Goal: Transaction & Acquisition: Purchase product/service

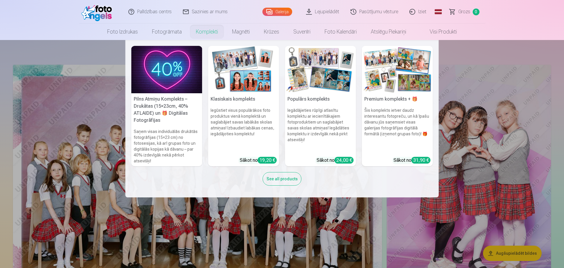
click at [393, 99] on h5 "Premium komplekts + 🎁" at bounding box center [397, 99] width 71 height 12
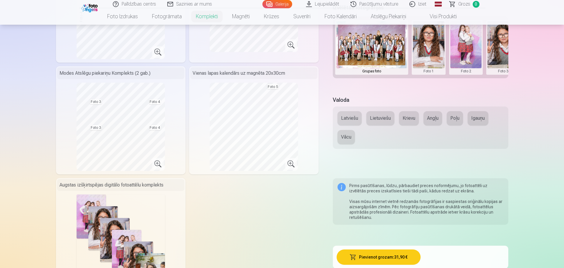
scroll to position [215, 0]
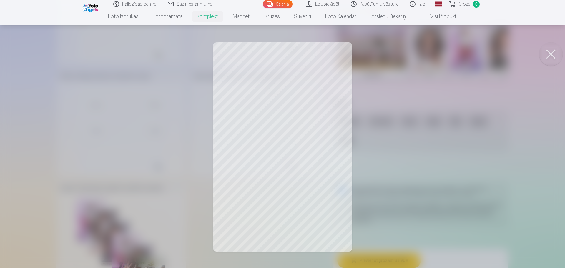
click at [551, 50] on button at bounding box center [551, 54] width 24 height 24
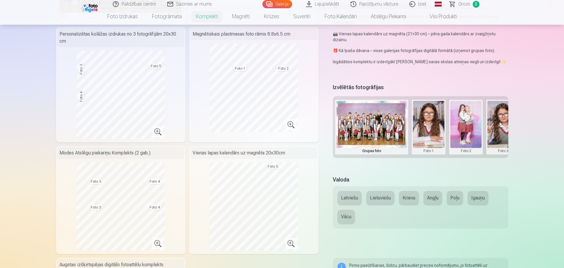
scroll to position [68, 0]
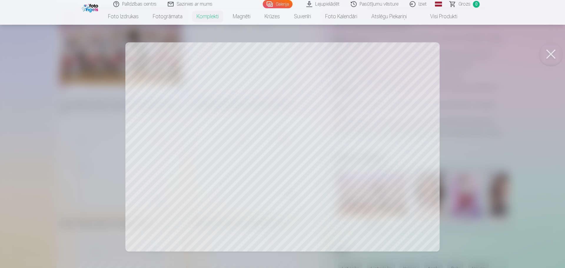
click at [554, 52] on button at bounding box center [551, 54] width 24 height 24
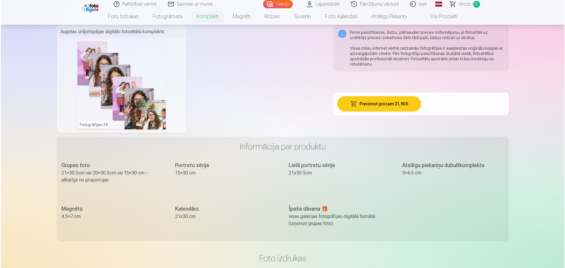
scroll to position [372, 0]
click at [128, 77] on div "Fotogrāfijas : 28" at bounding box center [121, 85] width 88 height 88
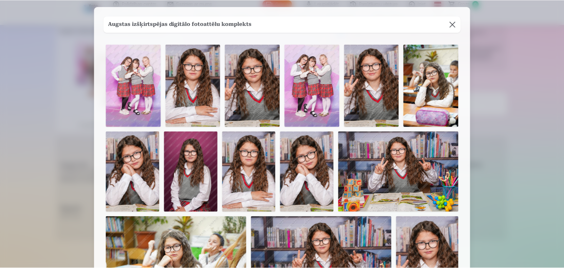
scroll to position [0, 0]
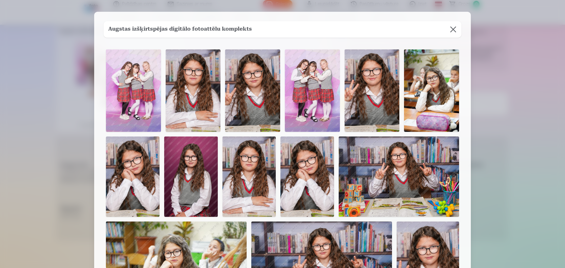
click at [132, 82] on img at bounding box center [133, 90] width 55 height 82
click at [453, 31] on button at bounding box center [453, 29] width 16 height 16
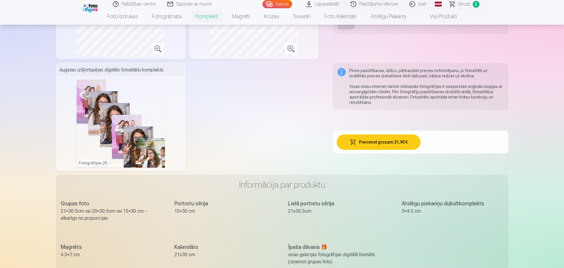
scroll to position [331, 0]
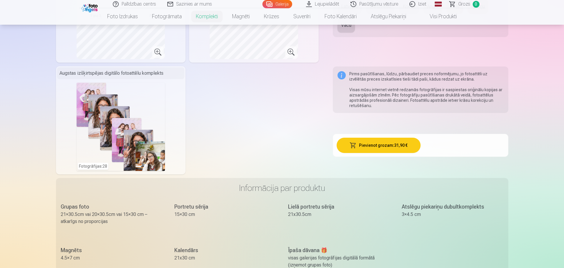
click at [136, 115] on div "Fotogrāfijas : 28" at bounding box center [121, 127] width 88 height 88
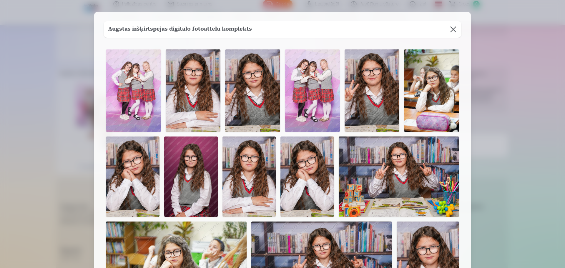
click at [454, 28] on button at bounding box center [453, 29] width 16 height 16
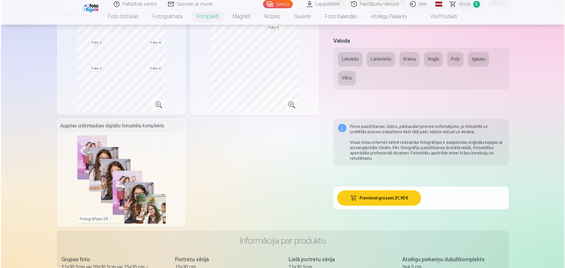
scroll to position [269, 0]
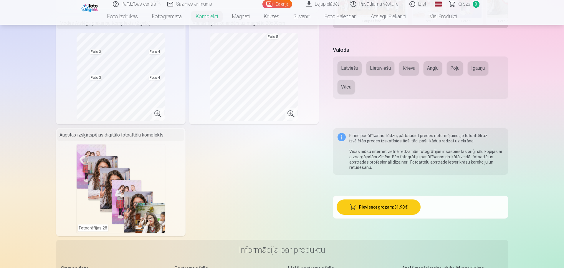
click at [118, 174] on div "Fotogrāfijas : 28" at bounding box center [121, 189] width 88 height 88
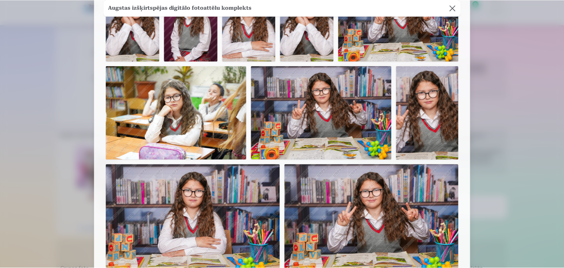
scroll to position [118, 0]
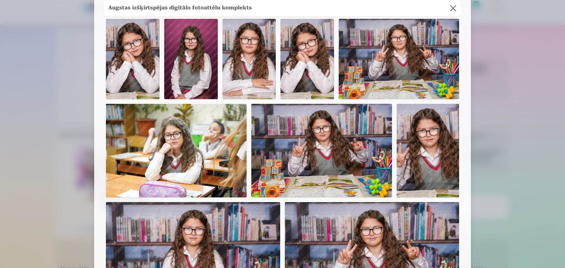
click at [450, 10] on button at bounding box center [453, 8] width 16 height 16
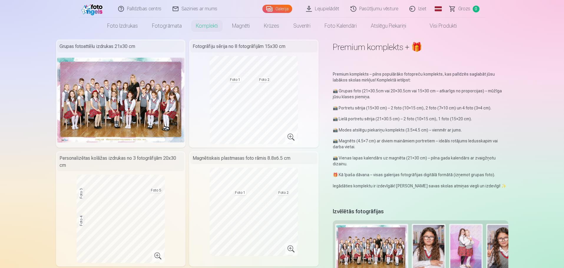
scroll to position [0, 0]
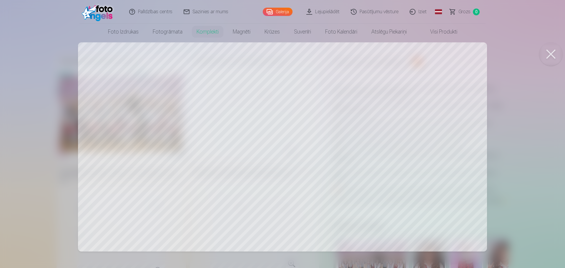
click at [274, 124] on div at bounding box center [282, 134] width 565 height 268
click at [547, 55] on button at bounding box center [551, 54] width 24 height 24
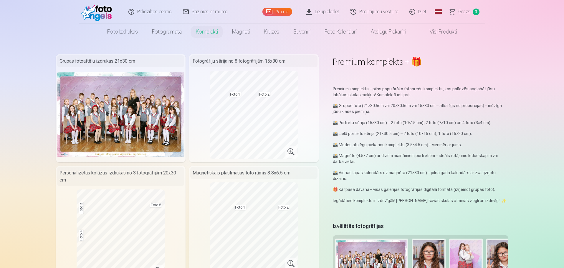
click at [325, 13] on link "Lejupielādēt" at bounding box center [323, 12] width 44 height 24
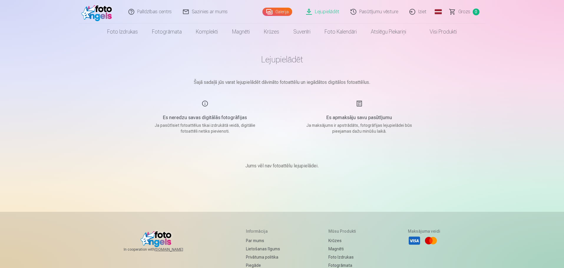
click at [42, 51] on div "Palīdzības centrs Sazinies ar mums Galerija Lejupielādēt Pasūtījumu vēsture Izi…" at bounding box center [282, 187] width 564 height 374
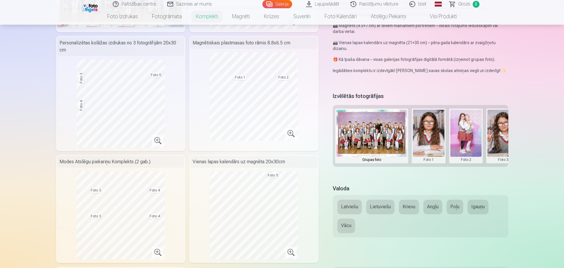
scroll to position [145, 0]
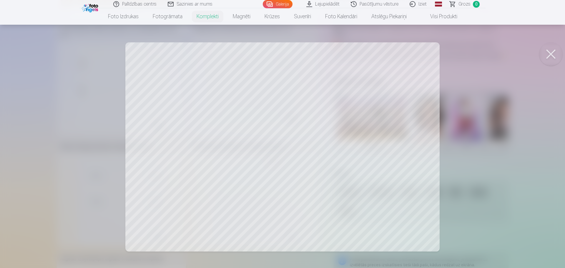
click at [340, 147] on div at bounding box center [282, 134] width 565 height 268
click at [340, 147] on div "Grupas foto" at bounding box center [371, 145] width 71 height 6
click at [554, 48] on button at bounding box center [551, 54] width 24 height 24
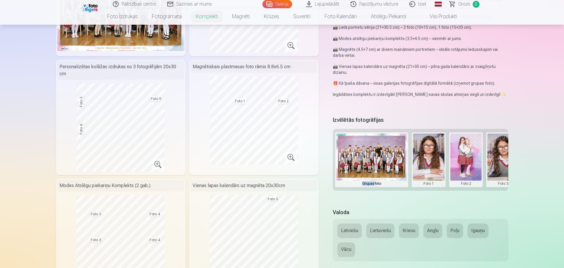
scroll to position [92, 0]
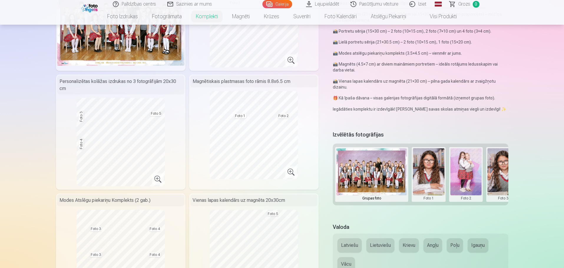
click at [443, 207] on div "Izvēlētās fotogrāfijas Grupas foto Foto 1 Foto 2 Foto 3 Foto 4 Foto 5" at bounding box center [420, 173] width 175 height 87
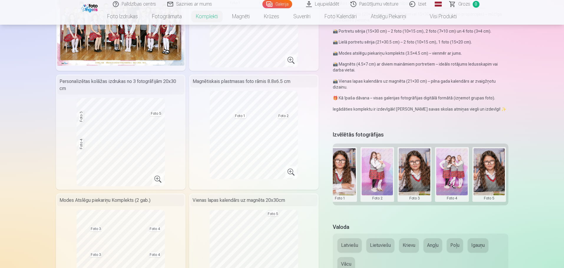
scroll to position [0, 0]
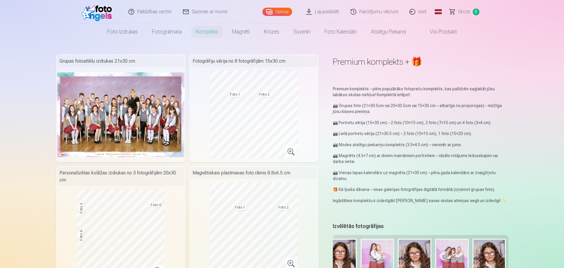
click at [96, 18] on img at bounding box center [98, 11] width 34 height 19
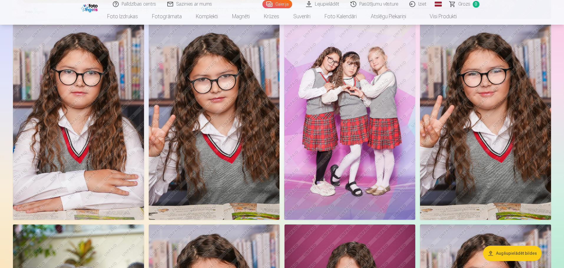
scroll to position [339, 0]
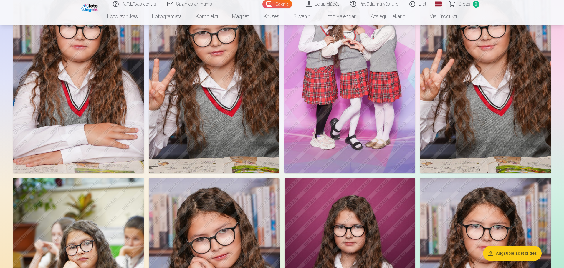
click at [508, 255] on button "Augšupielādēt bildes" at bounding box center [512, 253] width 59 height 15
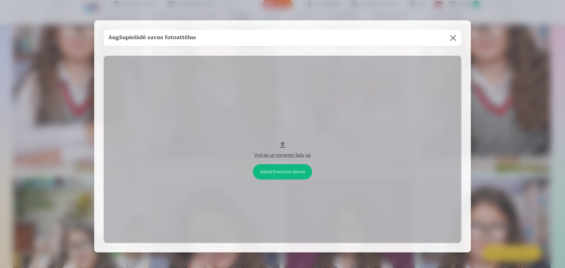
click at [281, 151] on div "Velciet un nometiet failu vai" at bounding box center [283, 153] width 346 height 11
click at [452, 38] on button at bounding box center [453, 38] width 16 height 16
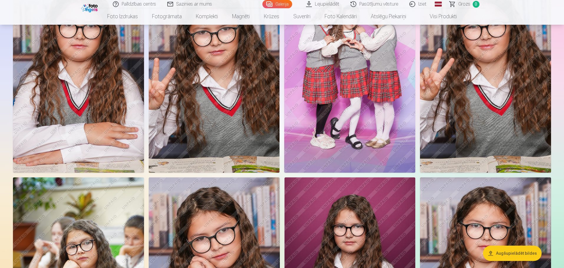
click at [218, 84] on img at bounding box center [214, 74] width 131 height 196
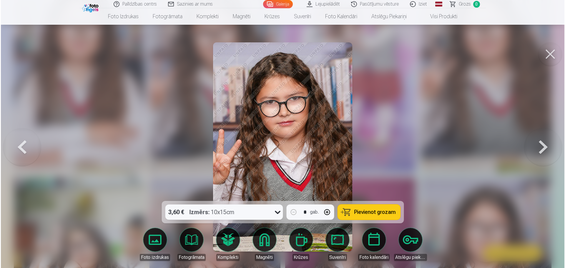
scroll to position [340, 0]
click at [552, 54] on button at bounding box center [551, 54] width 24 height 24
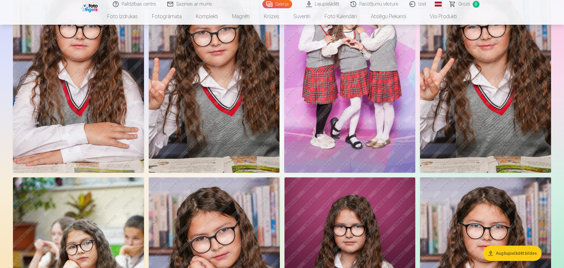
scroll to position [266, 0]
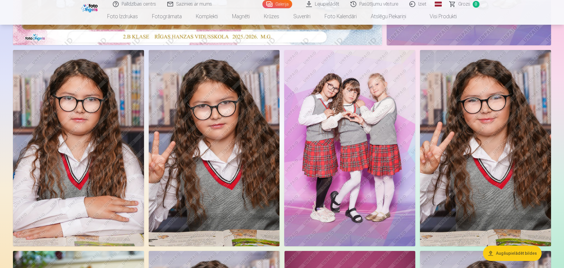
click at [351, 129] on img at bounding box center [349, 148] width 131 height 197
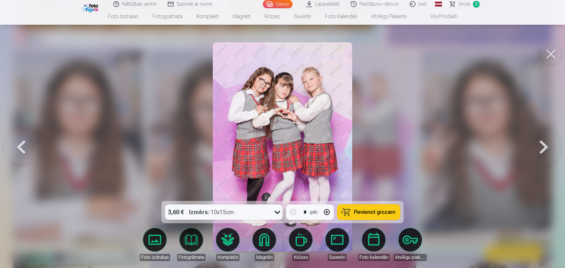
click at [351, 129] on img at bounding box center [283, 146] width 140 height 209
click at [368, 212] on span "Pievienot grozam" at bounding box center [375, 212] width 42 height 5
click at [537, 143] on button at bounding box center [544, 147] width 38 height 96
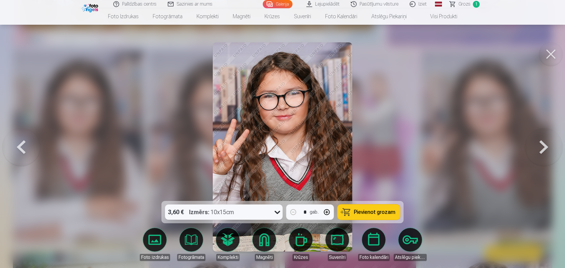
click at [537, 143] on button at bounding box center [544, 147] width 38 height 96
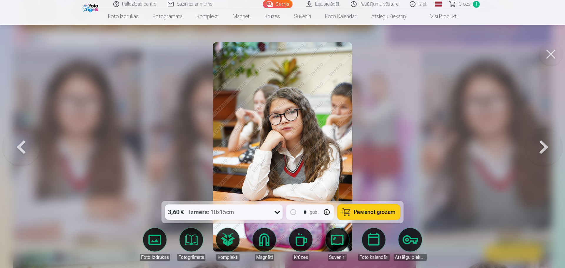
click at [553, 50] on button at bounding box center [551, 54] width 24 height 24
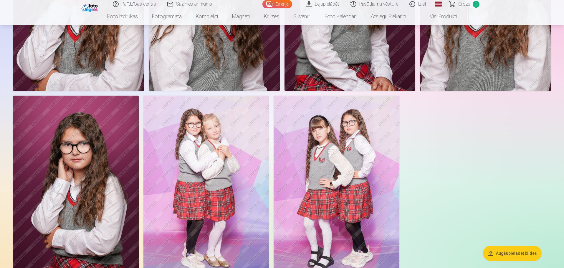
scroll to position [3761, 0]
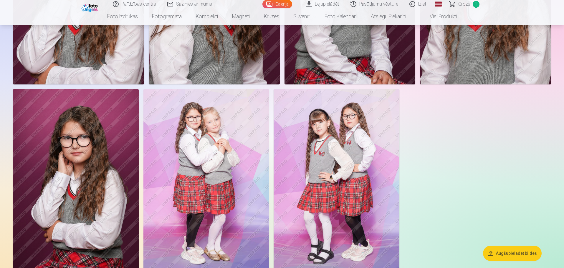
click at [206, 154] on img at bounding box center [206, 183] width 126 height 188
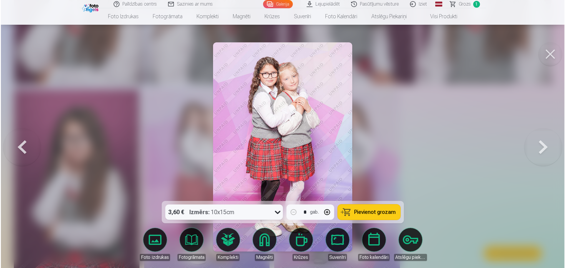
scroll to position [3771, 0]
click at [372, 214] on span "Pievienot grozam" at bounding box center [375, 212] width 42 height 5
click at [553, 52] on button at bounding box center [551, 54] width 24 height 24
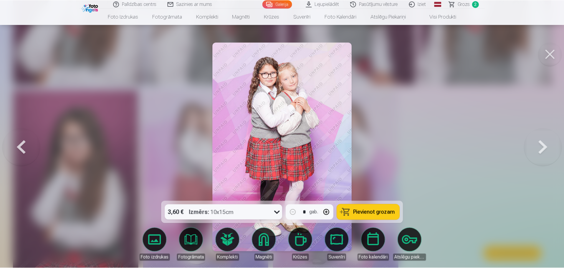
scroll to position [3761, 0]
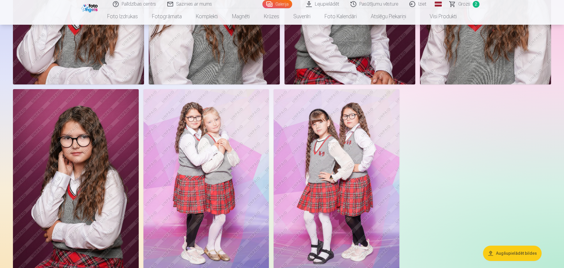
click at [338, 152] on img at bounding box center [336, 183] width 126 height 188
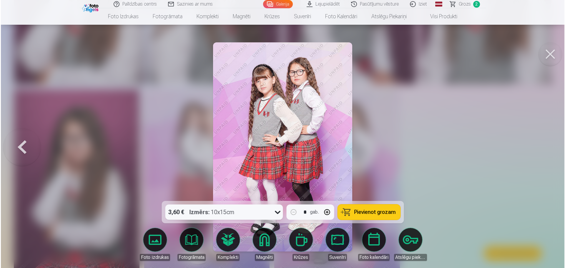
scroll to position [3771, 0]
click at [338, 152] on img at bounding box center [283, 146] width 140 height 209
click at [365, 215] on span "Pievienot grozam" at bounding box center [375, 212] width 42 height 5
click at [549, 56] on button at bounding box center [551, 54] width 24 height 24
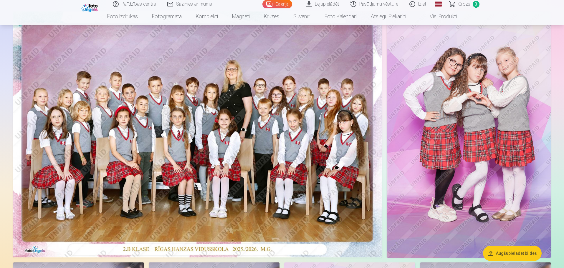
scroll to position [47, 0]
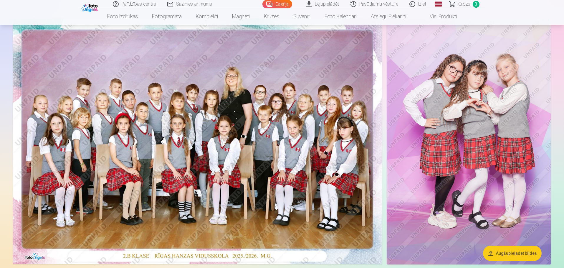
click at [253, 146] on img at bounding box center [197, 141] width 369 height 246
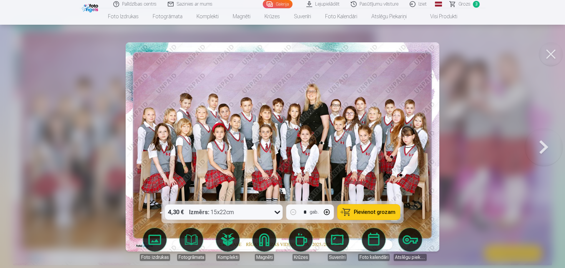
click at [382, 213] on span "Pievienot grozam" at bounding box center [375, 212] width 42 height 5
click at [552, 57] on button at bounding box center [551, 54] width 24 height 24
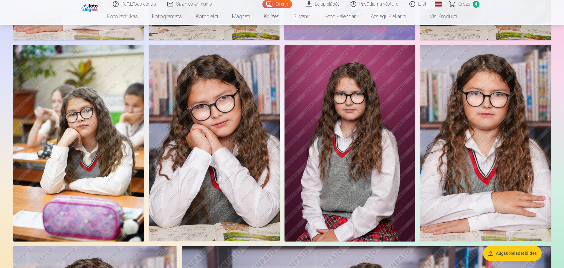
scroll to position [485, 0]
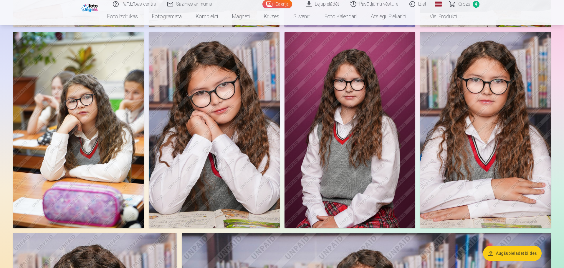
click at [468, 5] on span "Grozs" at bounding box center [464, 4] width 12 height 7
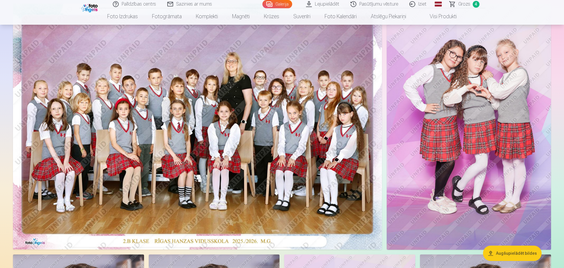
scroll to position [49, 0]
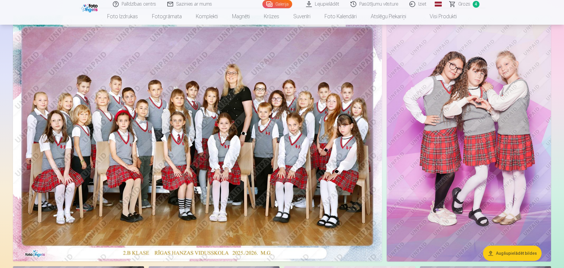
click at [466, 5] on span "Grozs" at bounding box center [464, 4] width 12 height 7
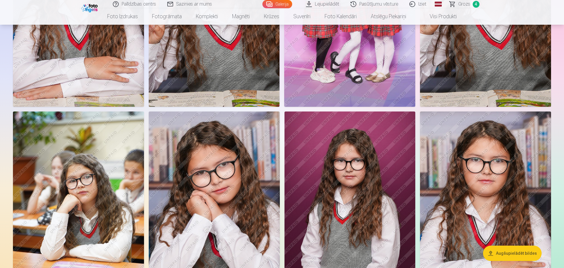
scroll to position [505, 0]
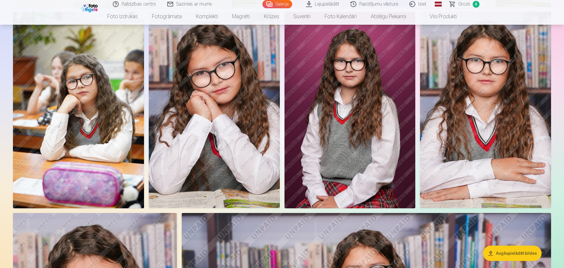
click at [358, 116] on img at bounding box center [349, 110] width 131 height 196
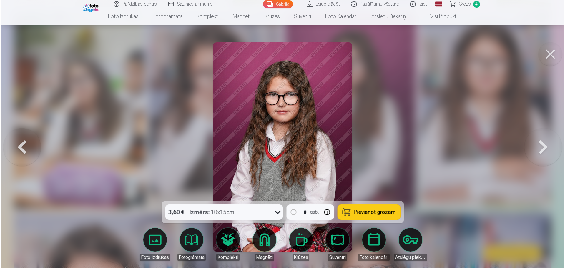
scroll to position [506, 0]
click at [382, 213] on span "Pievienot grozam" at bounding box center [375, 212] width 42 height 5
click at [555, 54] on button at bounding box center [551, 54] width 24 height 24
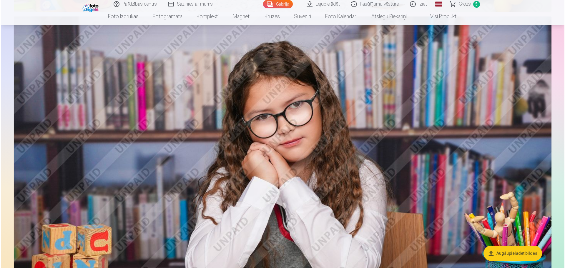
scroll to position [2359, 0]
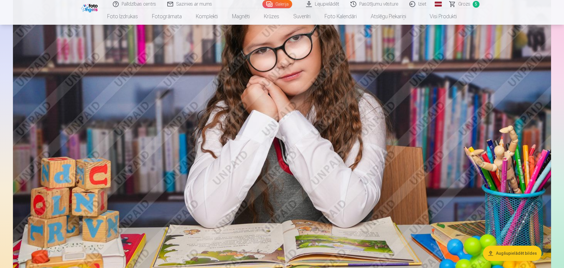
click at [380, 134] on img at bounding box center [282, 129] width 538 height 359
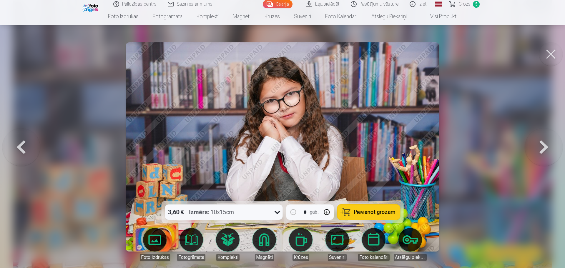
click at [374, 216] on button "Pievienot grozam" at bounding box center [369, 212] width 63 height 15
click at [551, 54] on button at bounding box center [551, 54] width 24 height 24
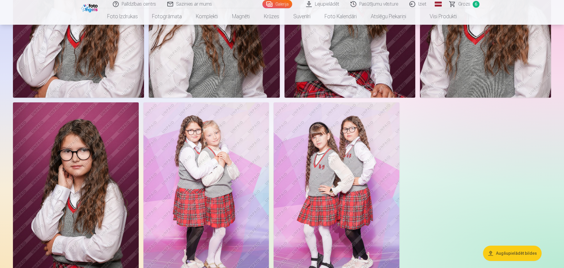
scroll to position [3788, 0]
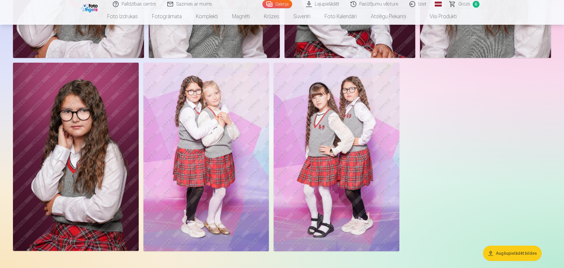
click at [87, 121] on img at bounding box center [76, 157] width 126 height 188
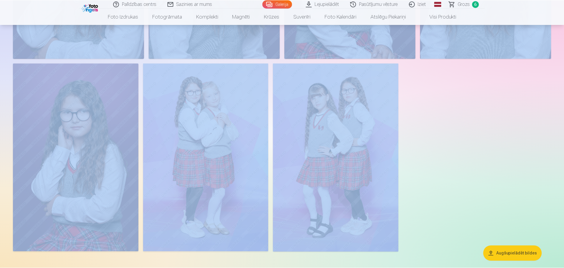
scroll to position [3788, 0]
click at [115, 162] on img at bounding box center [76, 157] width 126 height 188
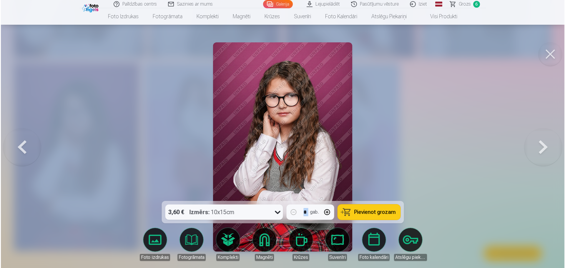
scroll to position [3798, 0]
click at [384, 218] on button "Pievienot grozam" at bounding box center [369, 212] width 63 height 15
click at [463, 0] on link "Grozs 7" at bounding box center [465, 4] width 41 height 8
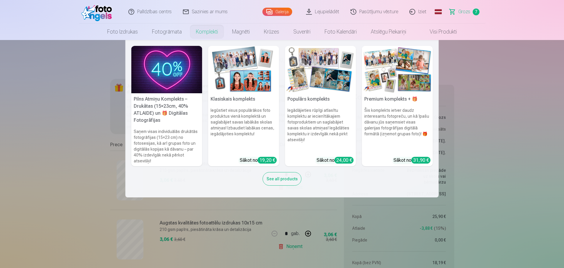
click at [283, 181] on div "See all products" at bounding box center [282, 179] width 39 height 14
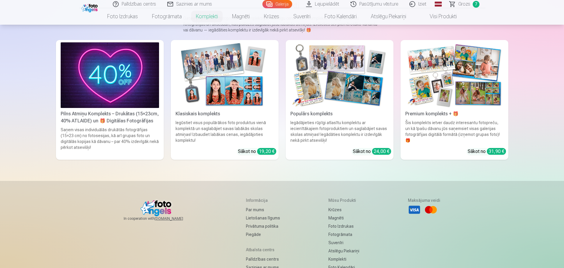
scroll to position [60, 0]
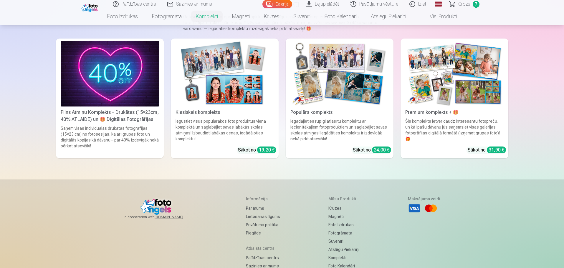
click at [457, 78] on img at bounding box center [454, 74] width 98 height 66
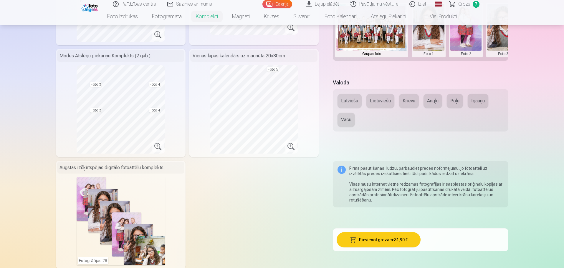
scroll to position [239, 0]
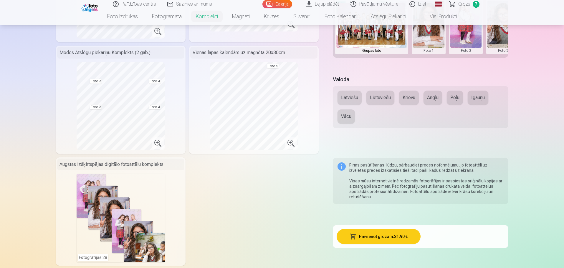
click at [374, 235] on button "Pievienot grozam : 31,90 €" at bounding box center [378, 236] width 84 height 15
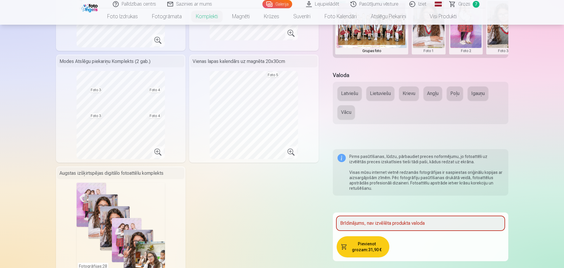
click at [352, 95] on button "Latviešu" at bounding box center [349, 94] width 24 height 14
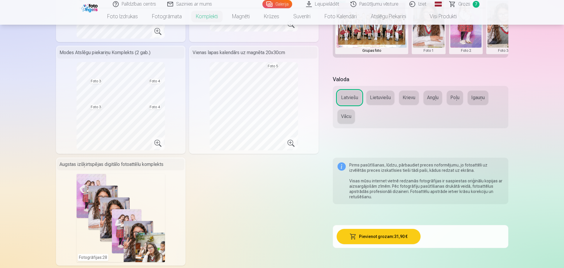
click at [378, 237] on button "Pievienot grozam : 31,90 €" at bounding box center [378, 236] width 84 height 15
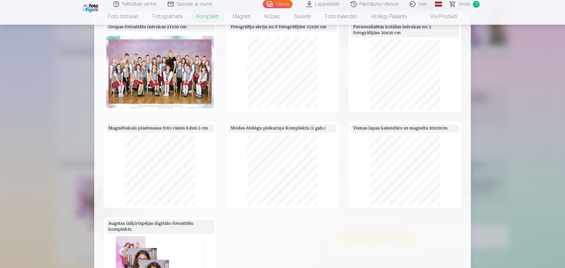
scroll to position [0, 0]
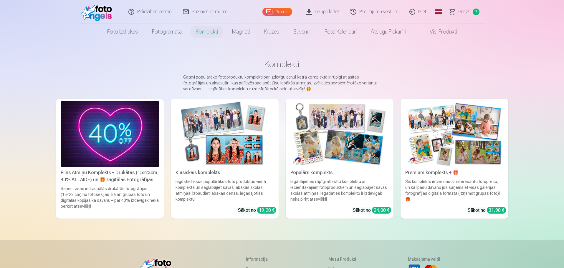
click at [456, 6] on link "Grozs 7" at bounding box center [464, 12] width 41 height 24
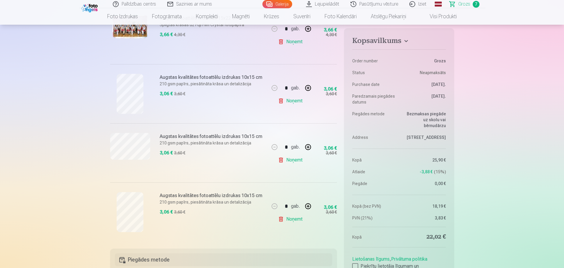
scroll to position [317, 0]
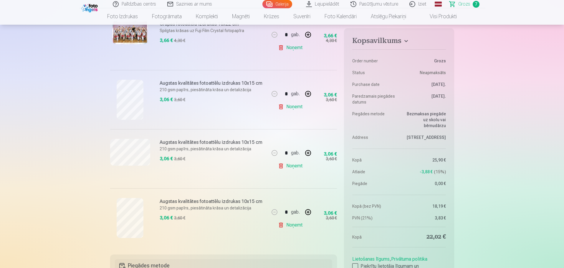
drag, startPoint x: 563, startPoint y: 52, endPoint x: 563, endPoint y: 42, distance: 9.1
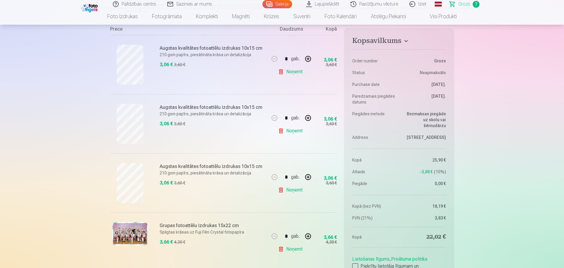
scroll to position [0, 0]
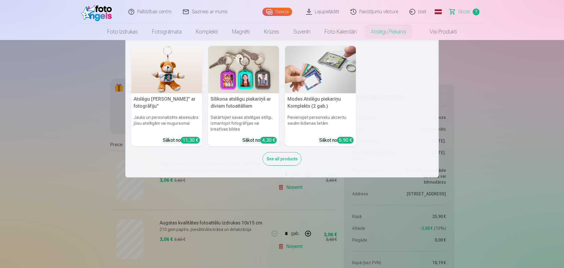
click at [246, 79] on img at bounding box center [243, 69] width 71 height 47
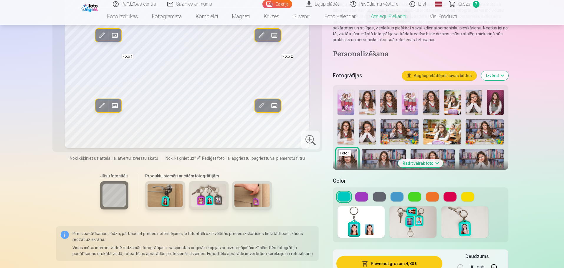
scroll to position [122, 0]
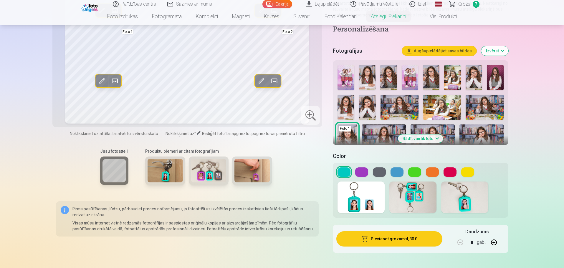
click at [361, 173] on button at bounding box center [361, 172] width 13 height 9
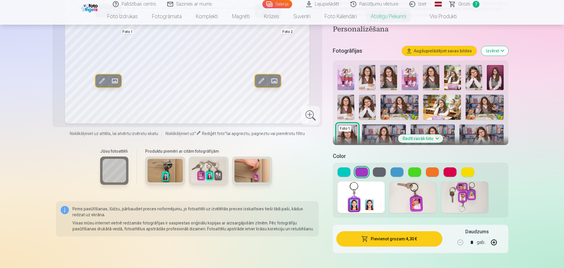
click at [379, 170] on button at bounding box center [379, 172] width 13 height 9
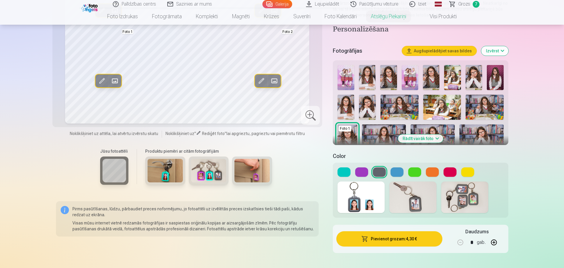
click at [394, 171] on button at bounding box center [396, 172] width 13 height 9
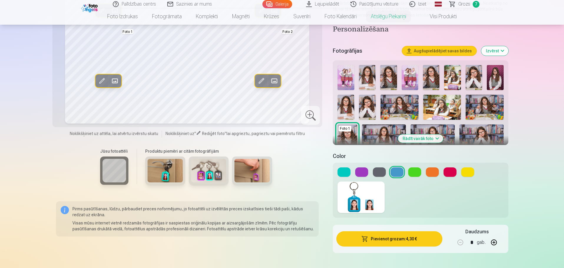
click at [411, 170] on button at bounding box center [414, 172] width 13 height 9
click at [431, 173] on button at bounding box center [432, 172] width 13 height 9
click at [454, 172] on button at bounding box center [449, 172] width 13 height 9
click at [472, 169] on button at bounding box center [467, 172] width 13 height 9
click at [342, 172] on button at bounding box center [343, 172] width 13 height 9
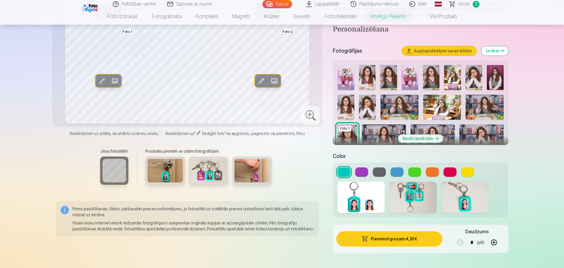
click at [360, 174] on button at bounding box center [361, 172] width 13 height 9
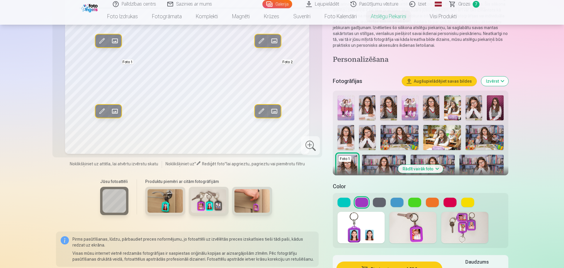
scroll to position [89, 0]
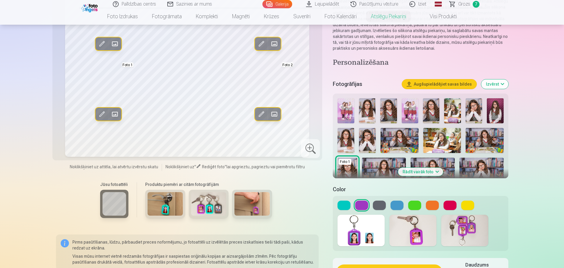
click at [495, 107] on img at bounding box center [495, 110] width 16 height 25
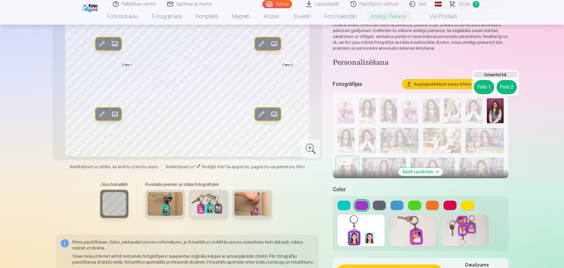
click at [493, 111] on img at bounding box center [495, 110] width 16 height 25
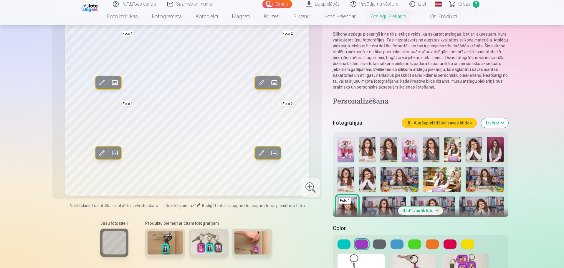
scroll to position [39, 0]
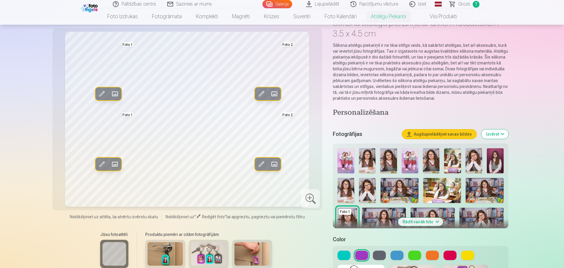
click at [494, 163] on img at bounding box center [495, 160] width 16 height 25
click at [428, 157] on img at bounding box center [431, 160] width 16 height 25
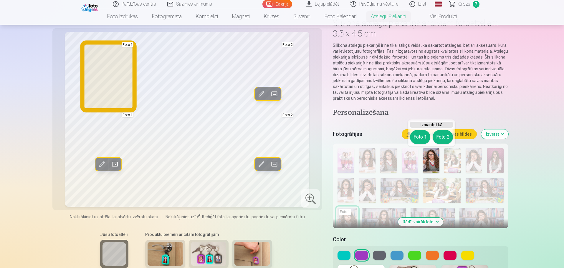
click at [421, 138] on button "Foto 1" at bounding box center [420, 137] width 20 height 14
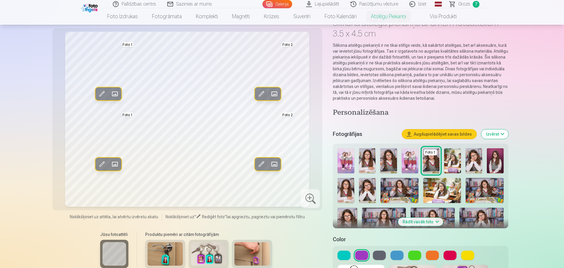
click at [496, 156] on img at bounding box center [495, 160] width 16 height 25
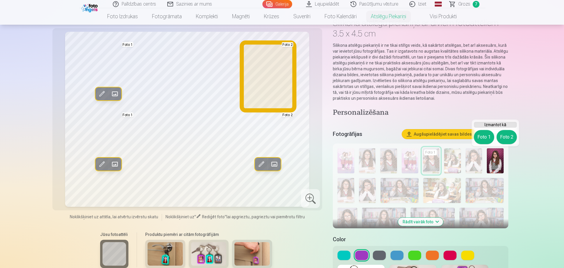
click at [502, 136] on button "Foto 2" at bounding box center [506, 137] width 20 height 14
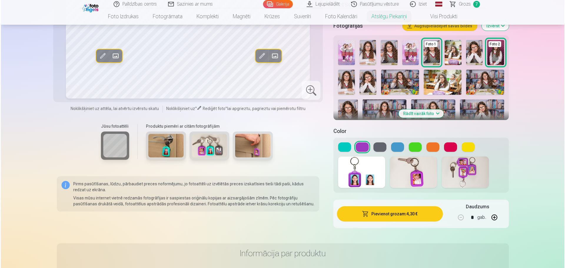
scroll to position [150, 0]
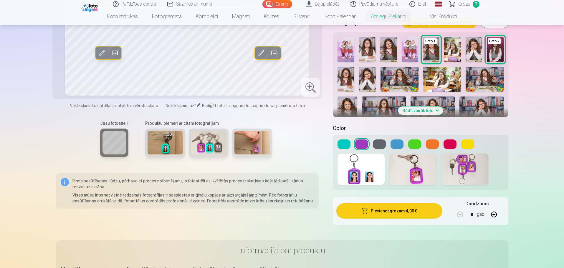
click at [405, 211] on button "Pievienot grozam : 4,30 €" at bounding box center [389, 210] width 106 height 15
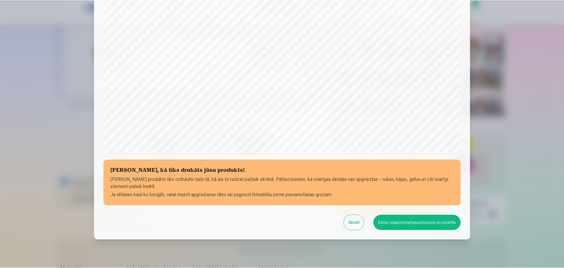
scroll to position [156, 0]
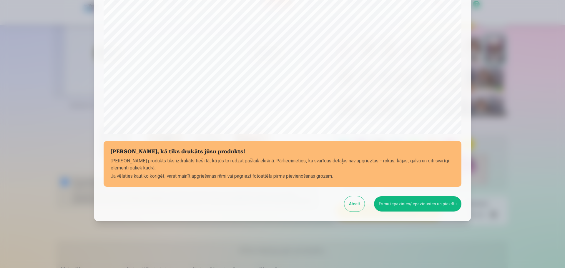
click at [551, 33] on div at bounding box center [282, 134] width 565 height 268
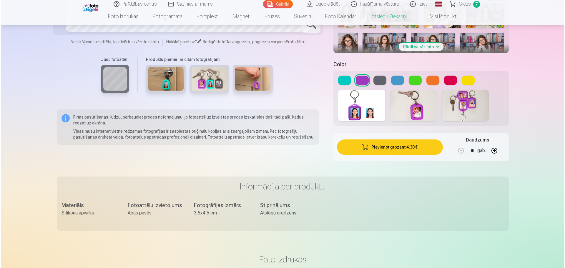
scroll to position [247, 0]
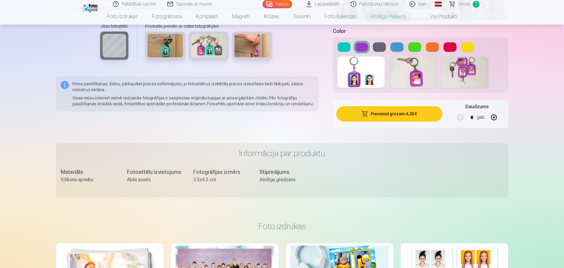
click at [395, 117] on button "Pievienot grozam : 4,30 €" at bounding box center [389, 113] width 106 height 15
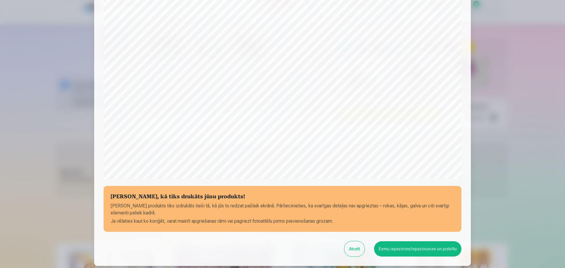
scroll to position [156, 0]
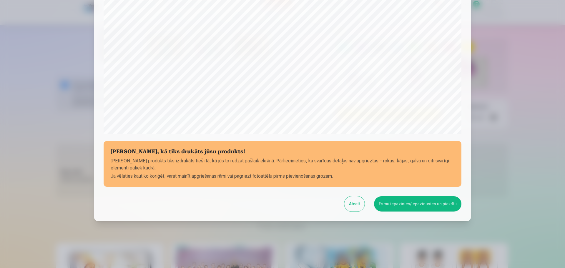
click at [413, 206] on button "Esmu iepazinies/iepazinusies un piekrītu" at bounding box center [417, 203] width 87 height 15
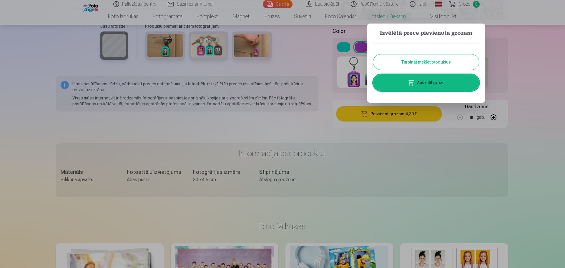
click at [434, 83] on link "Apskatīt grozu" at bounding box center [426, 82] width 106 height 16
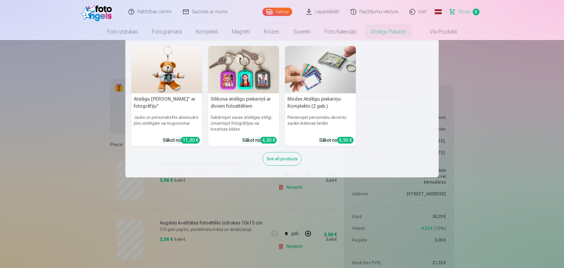
click at [244, 81] on img at bounding box center [243, 69] width 71 height 47
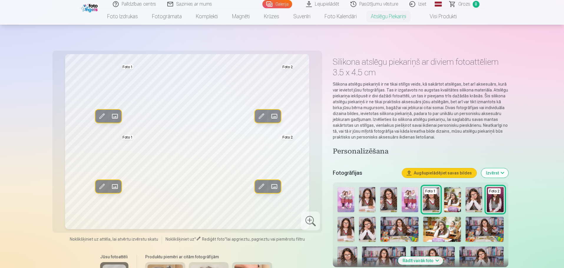
scroll to position [25, 0]
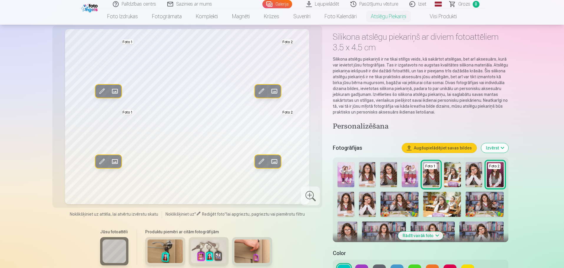
click at [407, 178] on img at bounding box center [410, 174] width 16 height 25
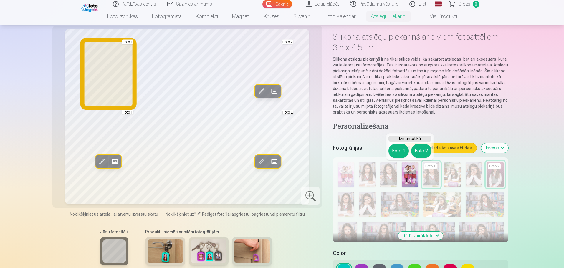
click at [396, 151] on button "Foto 1" at bounding box center [398, 151] width 20 height 14
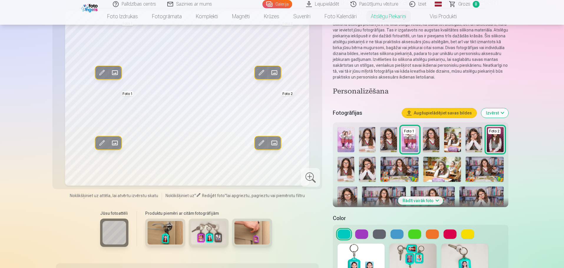
scroll to position [60, 0]
click at [347, 197] on img at bounding box center [346, 200] width 19 height 29
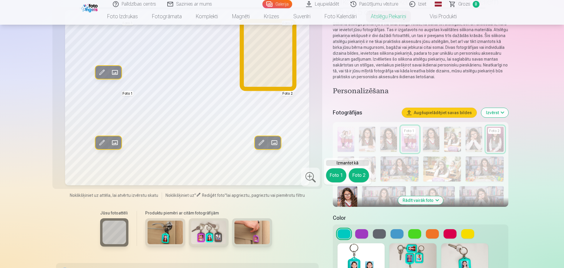
click at [360, 177] on button "Foto 2" at bounding box center [359, 175] width 20 height 14
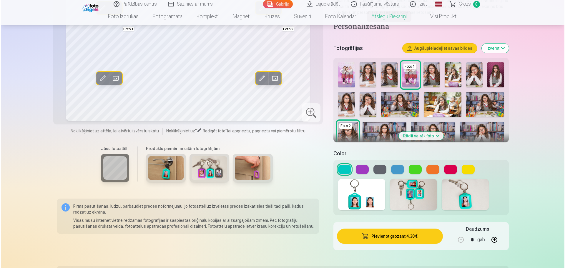
scroll to position [186, 0]
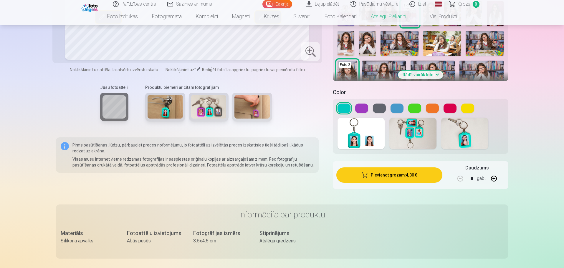
click at [390, 174] on button "Pievienot grozam : 4,30 €" at bounding box center [389, 175] width 106 height 15
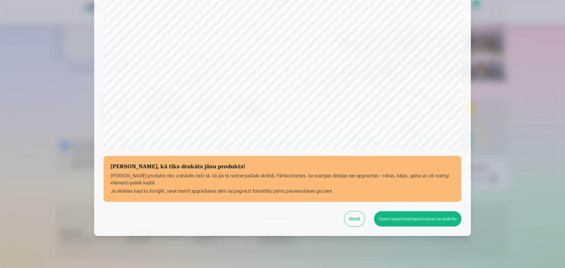
scroll to position [156, 0]
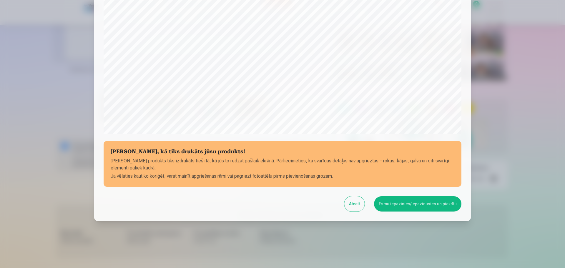
click at [428, 207] on button "Esmu iepazinies/iepazinusies un piekrītu" at bounding box center [417, 203] width 87 height 15
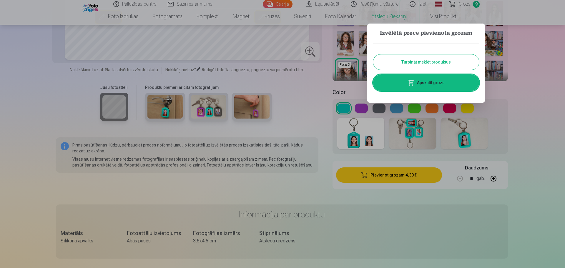
click at [444, 81] on link "Apskatīt grozu" at bounding box center [426, 82] width 106 height 16
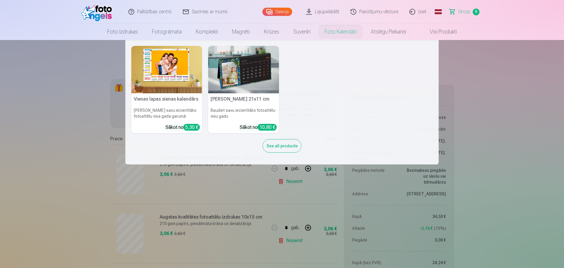
click at [230, 73] on img at bounding box center [243, 69] width 71 height 47
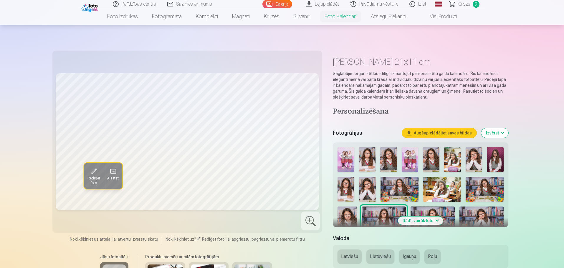
scroll to position [61, 0]
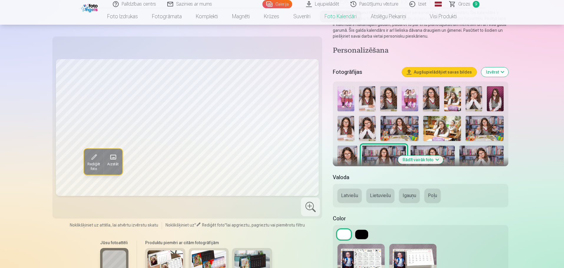
click at [354, 200] on button "Latviešu" at bounding box center [349, 196] width 24 height 14
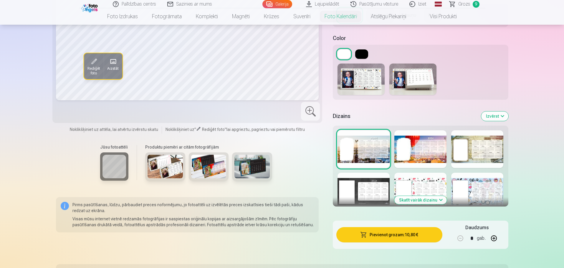
scroll to position [261, 0]
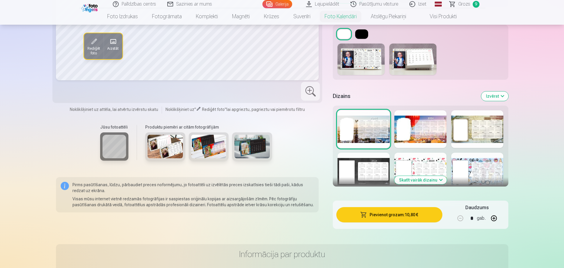
click at [427, 180] on button "Skatīt vairāk dizainu" at bounding box center [420, 180] width 52 height 8
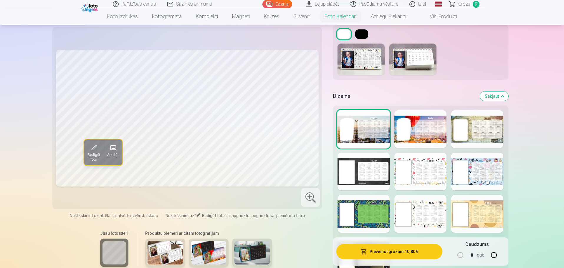
click at [478, 213] on div at bounding box center [477, 214] width 52 height 38
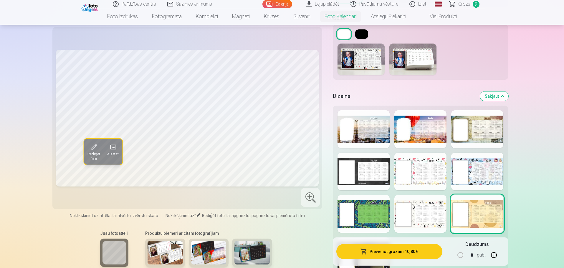
click at [425, 220] on div at bounding box center [420, 214] width 52 height 38
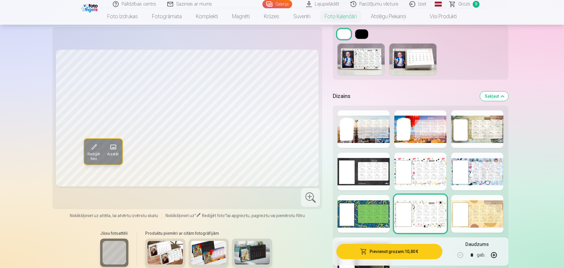
click at [375, 223] on div at bounding box center [363, 214] width 52 height 38
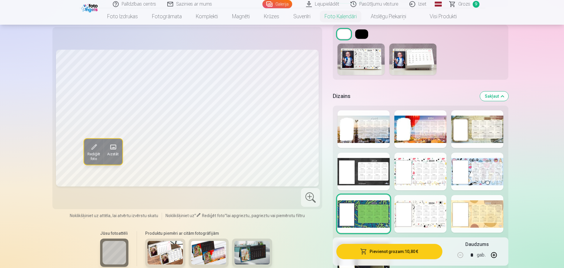
click at [471, 179] on div at bounding box center [477, 172] width 52 height 38
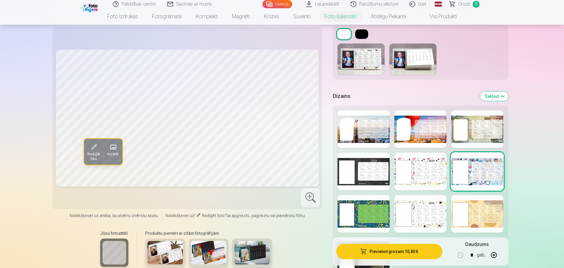
click at [424, 180] on div at bounding box center [420, 172] width 52 height 38
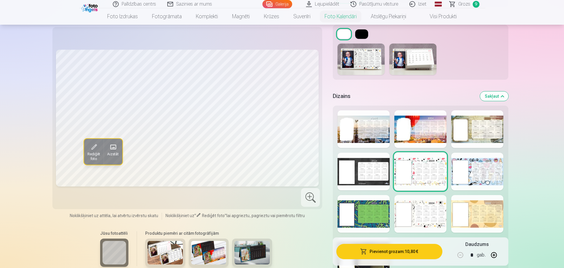
click at [363, 182] on div at bounding box center [363, 172] width 52 height 38
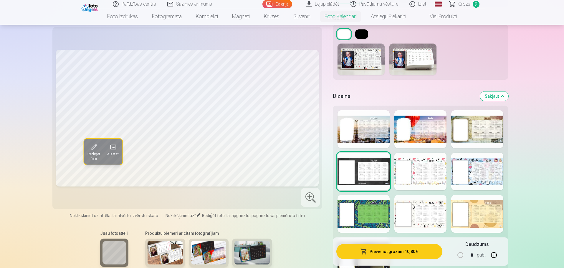
click at [481, 133] on div at bounding box center [477, 129] width 52 height 38
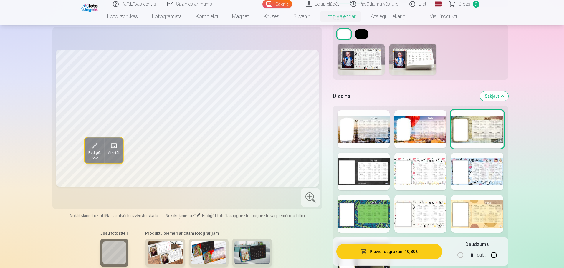
click at [474, 168] on div at bounding box center [477, 172] width 52 height 38
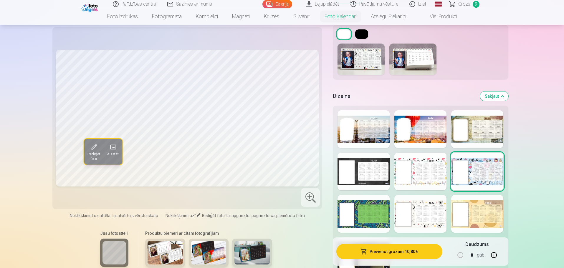
click at [412, 169] on div at bounding box center [420, 172] width 52 height 38
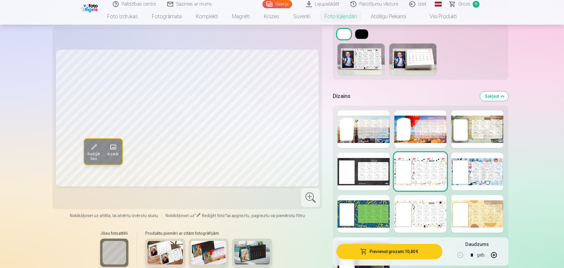
click at [415, 210] on div at bounding box center [420, 214] width 52 height 38
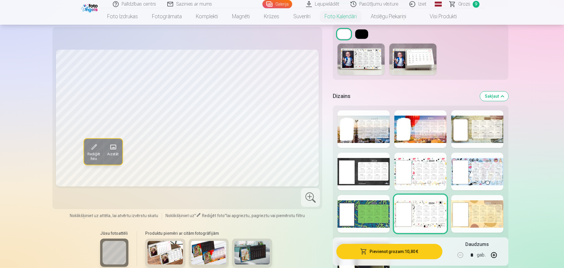
click at [416, 175] on div at bounding box center [420, 172] width 52 height 38
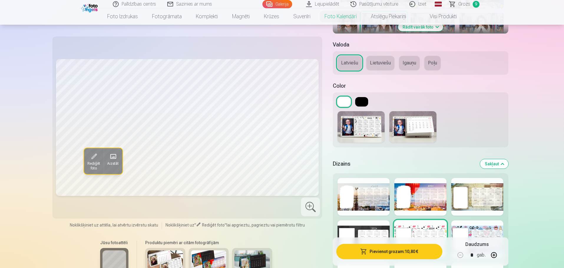
scroll to position [188, 0]
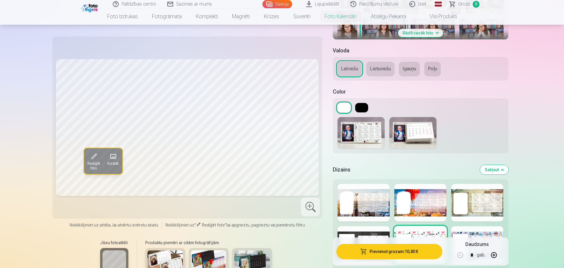
click at [420, 133] on img at bounding box center [412, 132] width 47 height 31
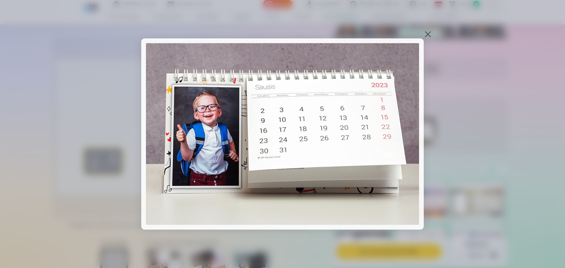
click at [430, 30] on div at bounding box center [428, 34] width 8 height 8
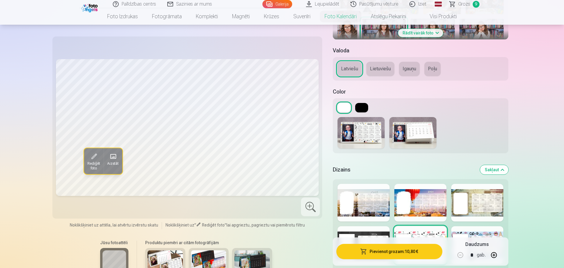
click at [413, 129] on img at bounding box center [412, 132] width 47 height 31
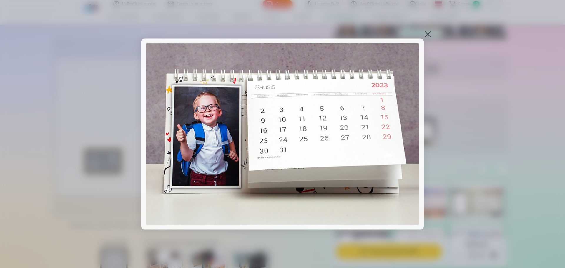
click at [428, 33] on div at bounding box center [428, 34] width 8 height 8
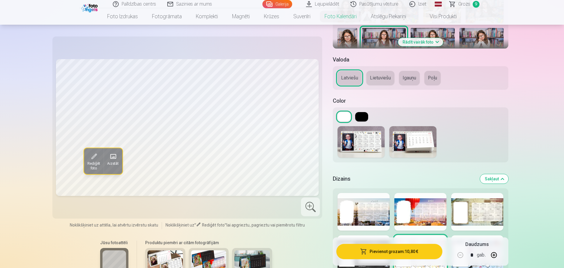
scroll to position [181, 0]
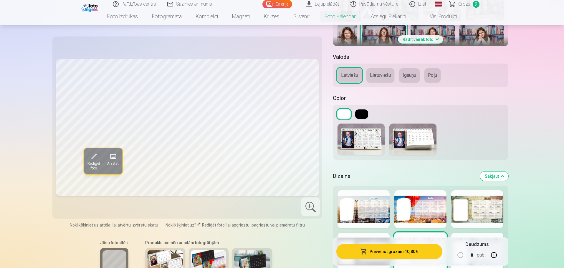
click at [343, 115] on button at bounding box center [343, 114] width 13 height 9
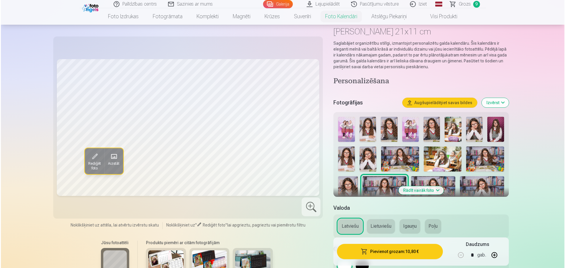
scroll to position [27, 0]
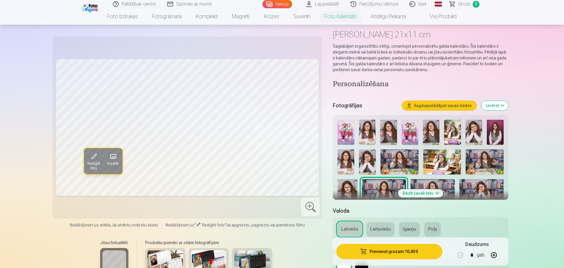
click at [498, 130] on img at bounding box center [495, 132] width 16 height 25
click at [369, 160] on img at bounding box center [367, 162] width 17 height 25
click at [397, 161] on img at bounding box center [399, 162] width 38 height 25
click at [395, 133] on img at bounding box center [388, 132] width 16 height 25
click at [413, 128] on img at bounding box center [410, 132] width 16 height 25
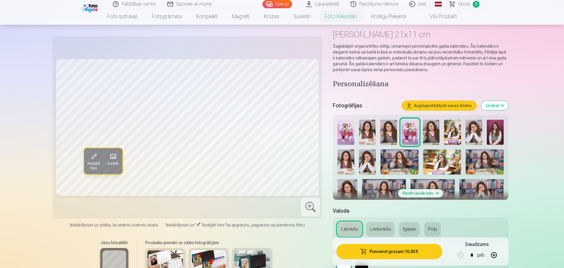
click at [345, 135] on img at bounding box center [345, 132] width 16 height 25
click at [367, 132] on img at bounding box center [367, 132] width 16 height 25
click at [385, 131] on img at bounding box center [388, 132] width 16 height 25
click at [500, 133] on img at bounding box center [495, 132] width 16 height 25
click at [406, 251] on button "Pievienot grozam : 10,80 €" at bounding box center [389, 251] width 106 height 15
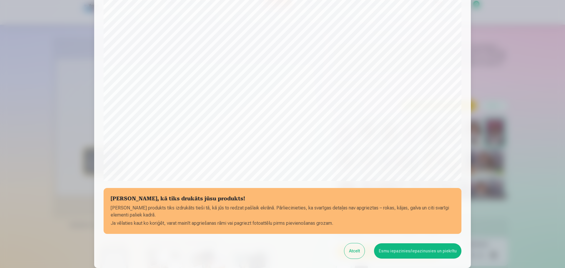
scroll to position [120, 0]
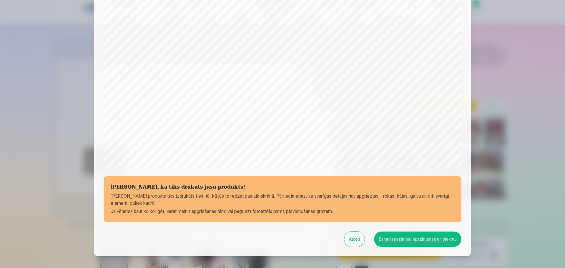
click at [423, 238] on button "Esmu iepazinies/iepazinusies un piekrītu" at bounding box center [417, 239] width 87 height 15
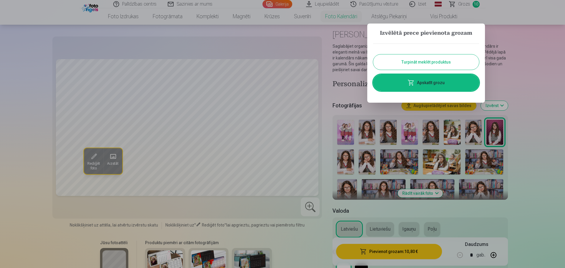
click at [435, 84] on link "Apskatīt grozu" at bounding box center [426, 82] width 106 height 16
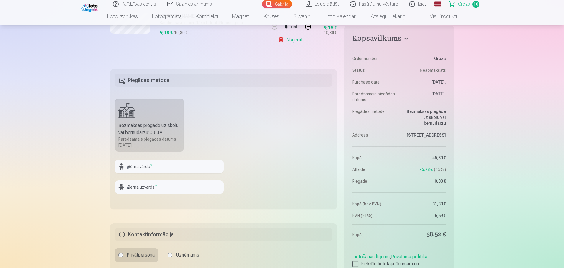
scroll to position [681, 0]
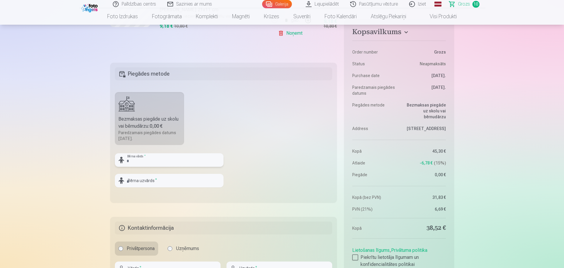
click at [173, 161] on input "text" at bounding box center [169, 160] width 109 height 14
type input "****"
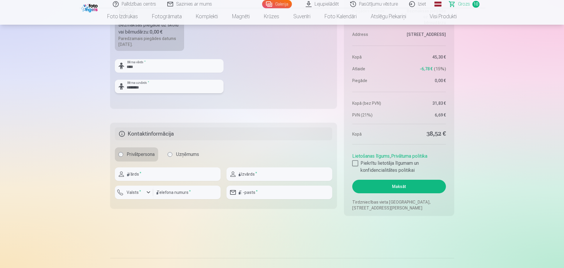
scroll to position [808, 0]
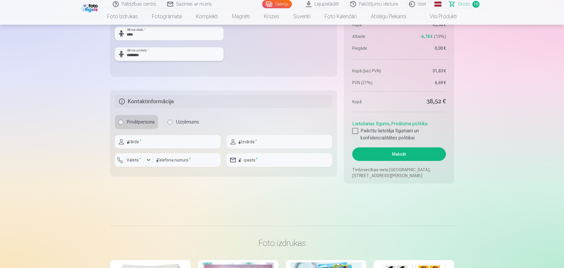
type input "********"
click at [192, 140] on input "text" at bounding box center [168, 142] width 106 height 14
type input "*****"
type input "****"
type input "********"
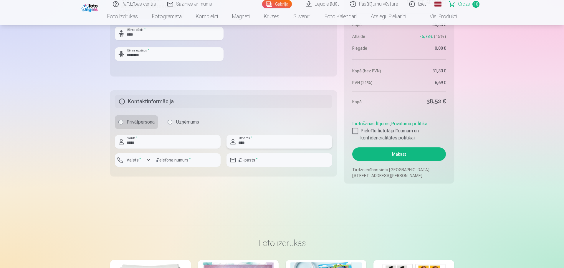
click at [258, 144] on input "****" at bounding box center [279, 142] width 106 height 14
type input "*"
type input "********"
click at [260, 166] on input "email" at bounding box center [279, 160] width 106 height 14
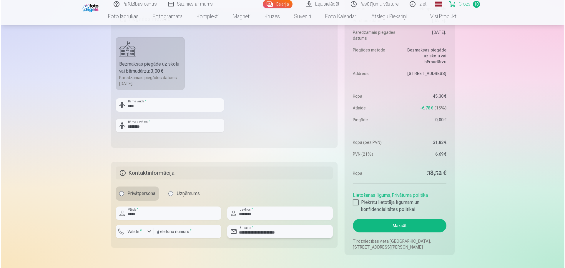
scroll to position [752, 0]
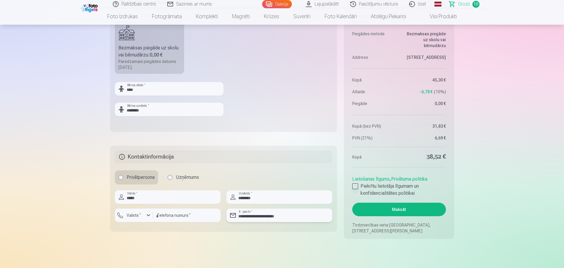
type input "**********"
click at [356, 187] on div at bounding box center [355, 186] width 6 height 6
click at [398, 210] on button "Maksāt" at bounding box center [398, 210] width 93 height 14
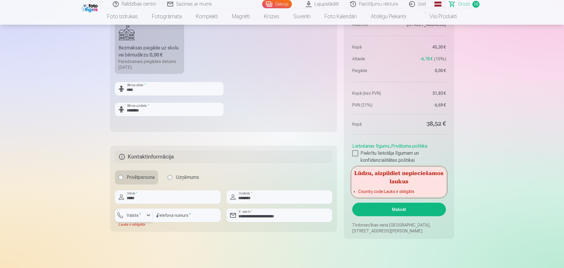
click at [149, 215] on div "button" at bounding box center [148, 215] width 7 height 7
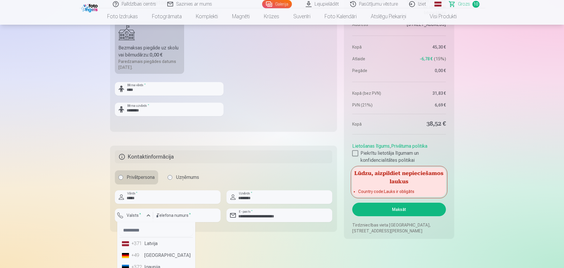
click at [151, 246] on li "+371 Latvija" at bounding box center [156, 244] width 73 height 12
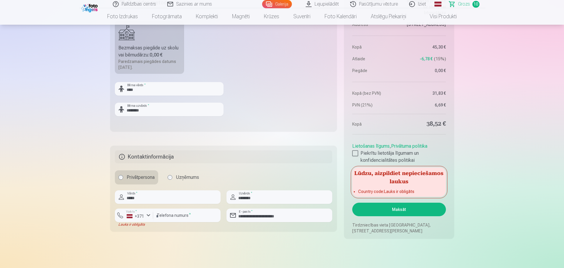
click at [404, 210] on button "Maksāt" at bounding box center [398, 210] width 93 height 14
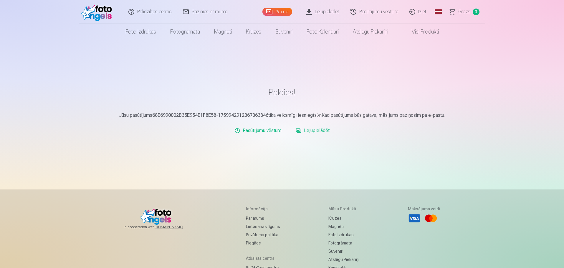
click at [423, 14] on link "Iziet" at bounding box center [418, 12] width 28 height 24
